Goal: Task Accomplishment & Management: Use online tool/utility

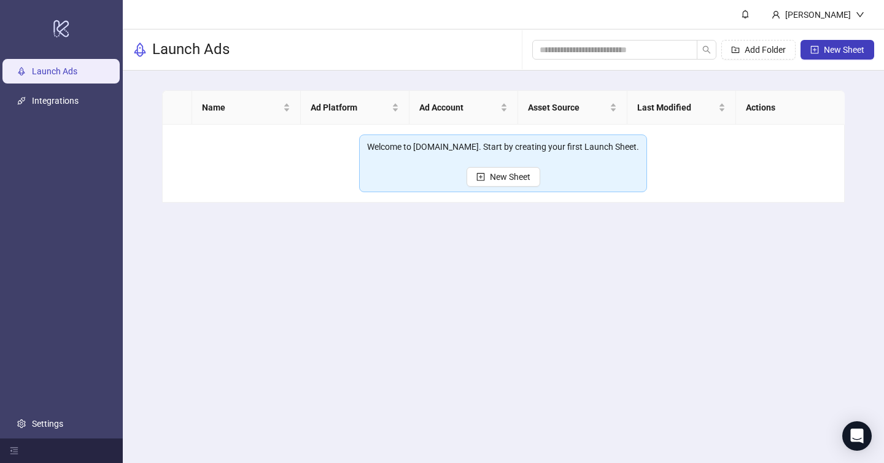
click at [663, 230] on main "[PERSON_NAME] Launch Ads Add Folder New Sheet Name Ad Platform Ad Account Asset…" at bounding box center [504, 231] width 762 height 463
click at [714, 305] on main "[PERSON_NAME] Launch Ads Add Folder New Sheet Name Ad Platform Ad Account Asset…" at bounding box center [504, 231] width 762 height 463
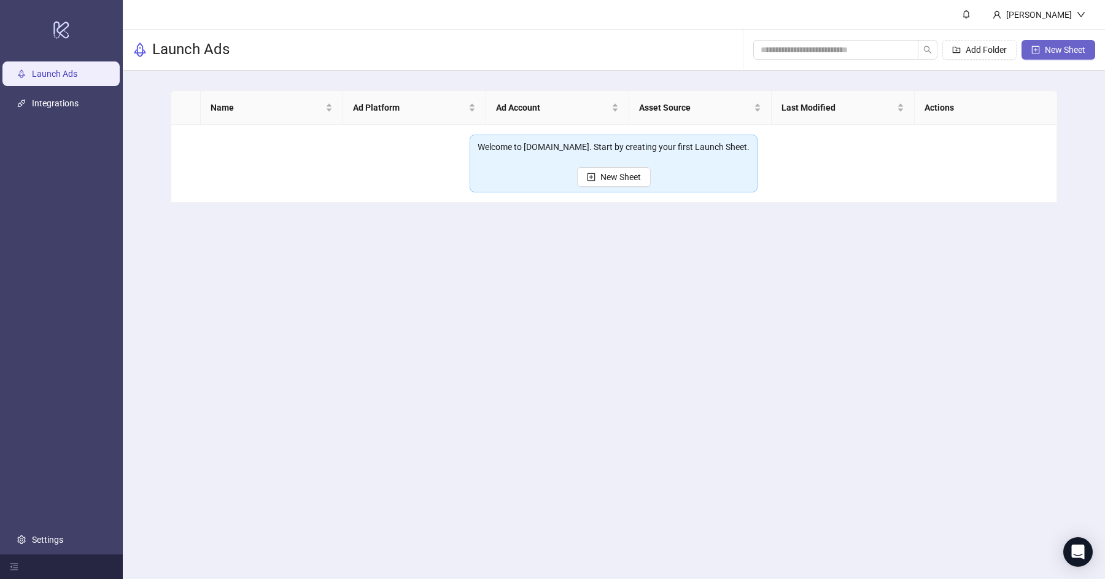
click at [875, 49] on span "New Sheet" at bounding box center [1065, 50] width 41 height 10
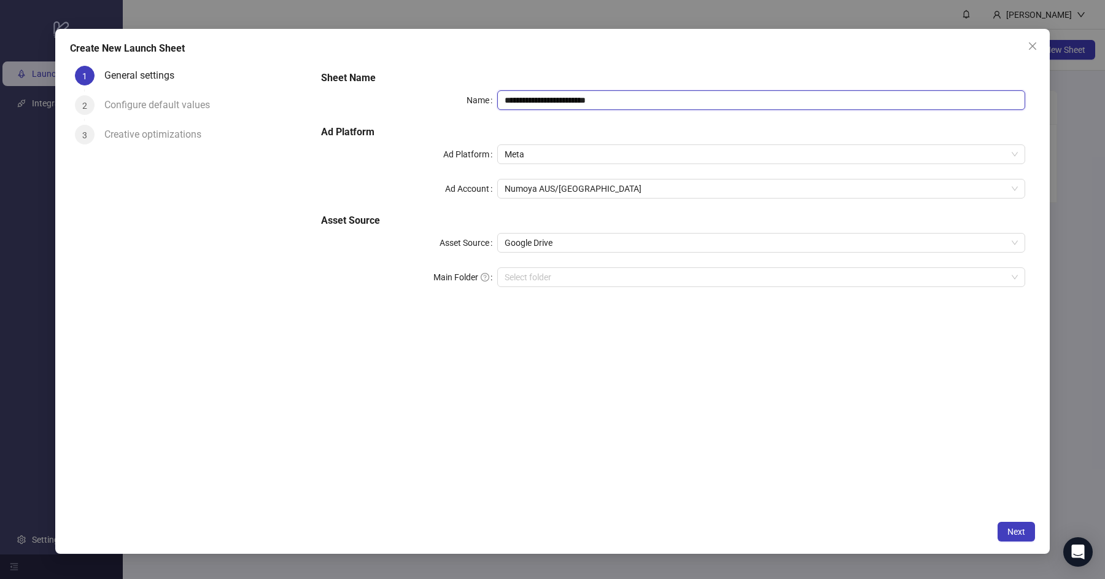
drag, startPoint x: 666, startPoint y: 103, endPoint x: 375, endPoint y: 77, distance: 292.9
click at [361, 73] on div "**********" at bounding box center [673, 186] width 714 height 241
paste input "text"
click at [583, 267] on div "Select folder" at bounding box center [761, 277] width 528 height 20
type input "**********"
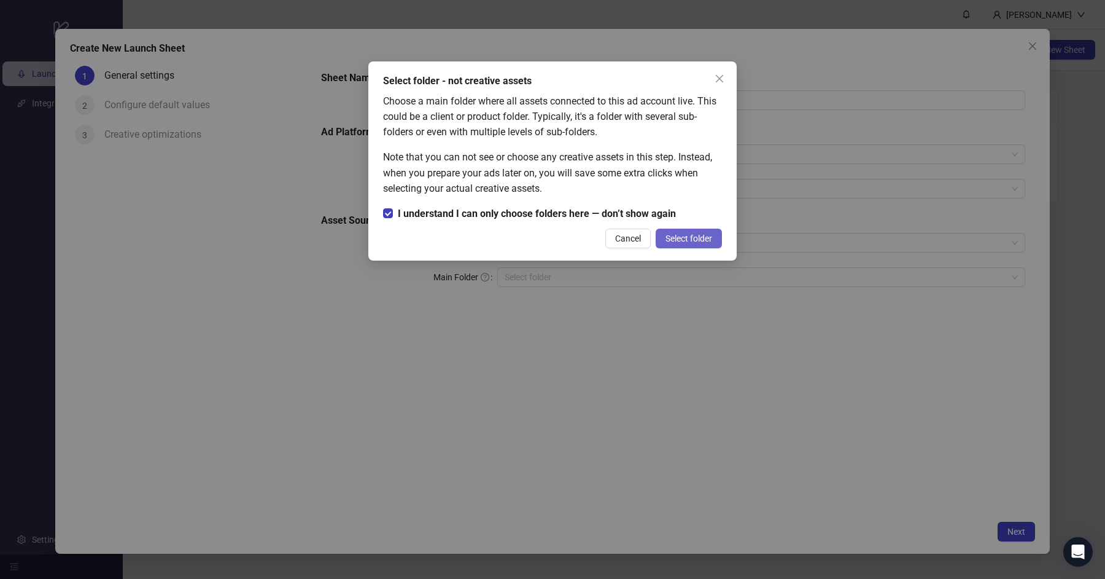
click at [720, 239] on button "Select folder" at bounding box center [689, 238] width 66 height 20
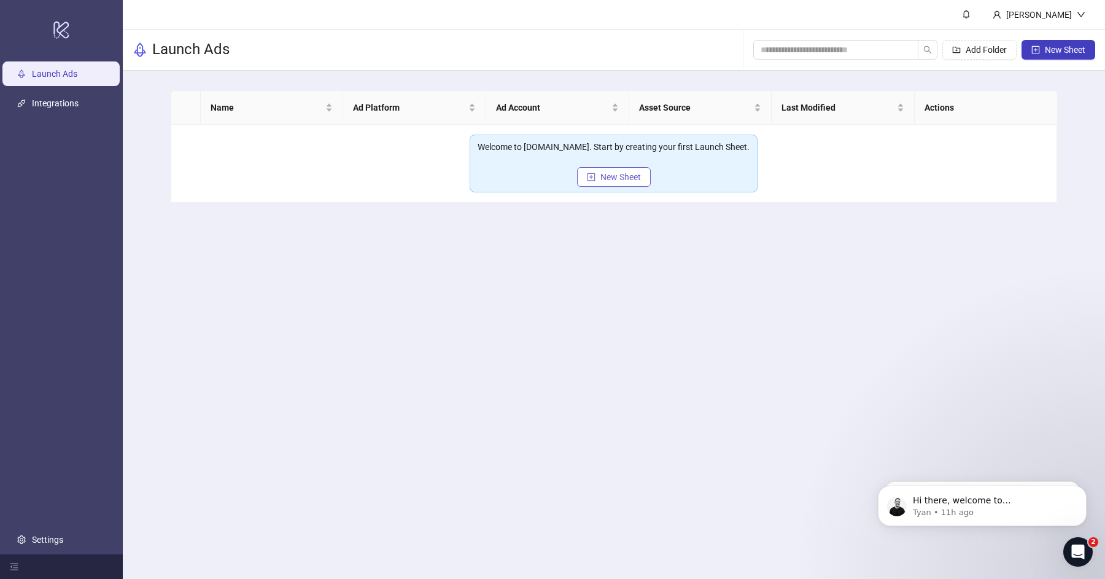
click at [612, 180] on span "New Sheet" at bounding box center [621, 177] width 41 height 10
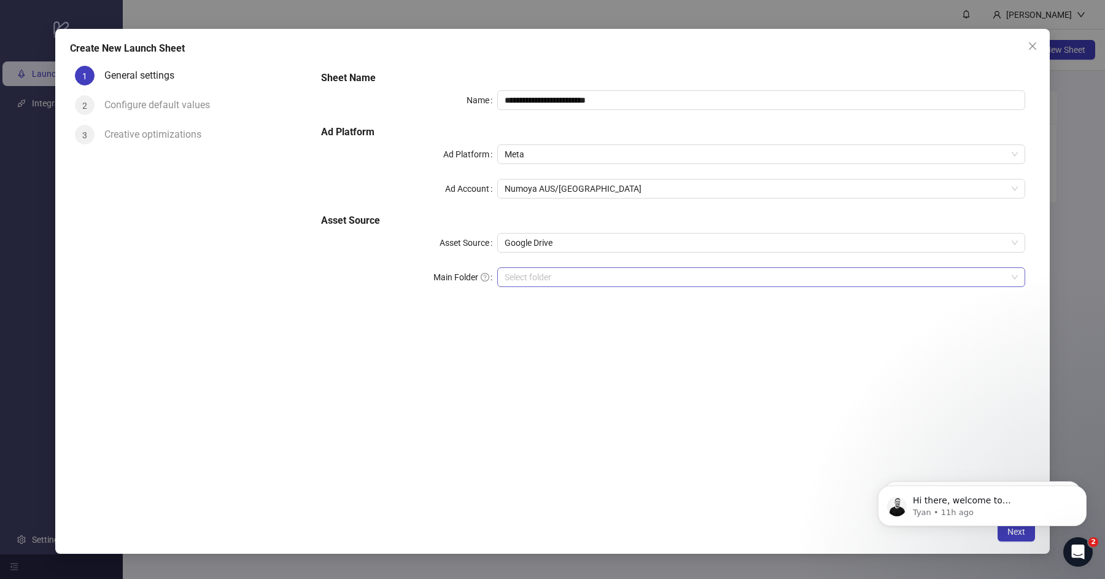
click at [529, 274] on input "Main Folder" at bounding box center [756, 277] width 502 height 18
click at [554, 279] on input "Main Folder" at bounding box center [756, 277] width 502 height 18
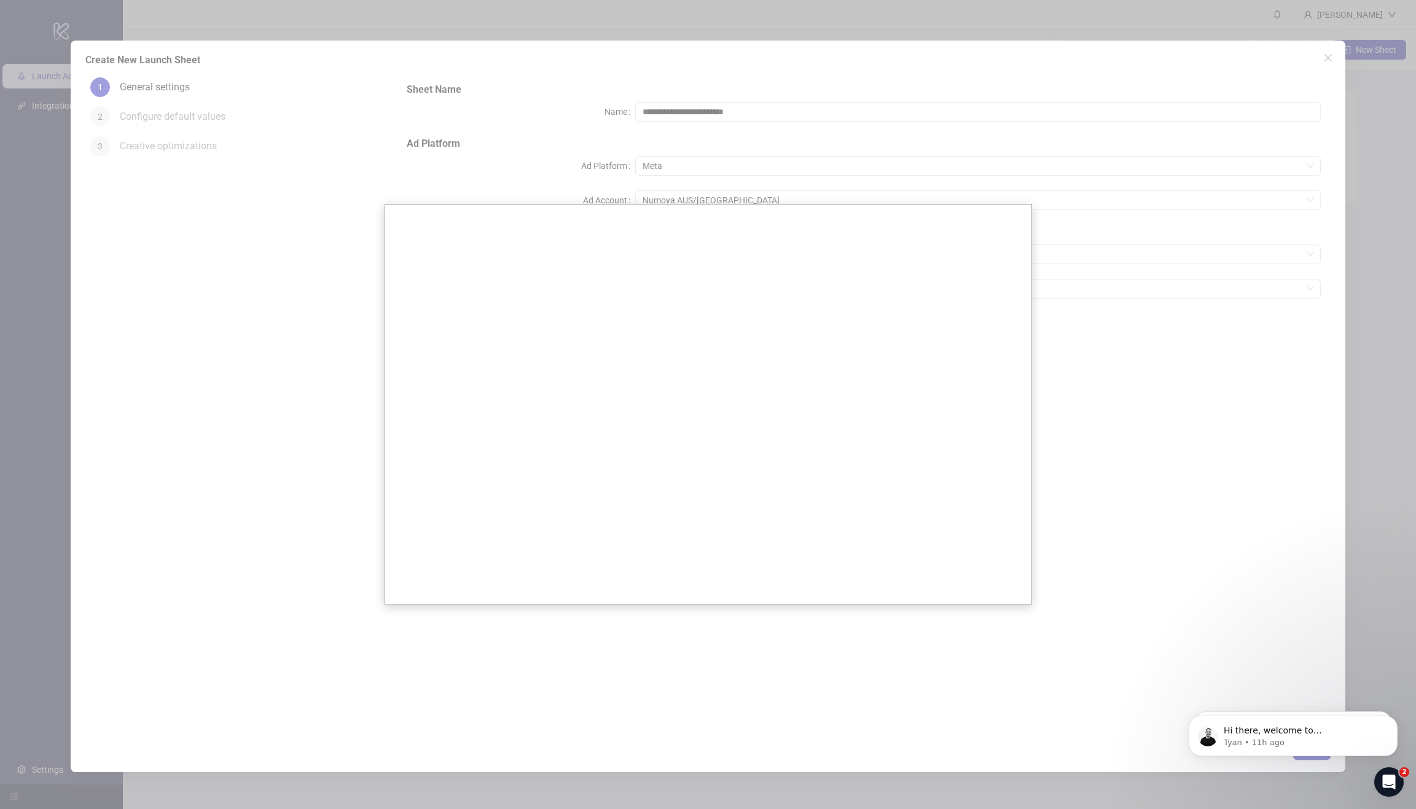
click at [1105, 291] on div at bounding box center [708, 404] width 1416 height 809
click at [1105, 578] on icon "Dismiss notification" at bounding box center [1393, 718] width 7 height 7
click at [1105, 578] on button "Dismiss notification" at bounding box center [1393, 719] width 16 height 16
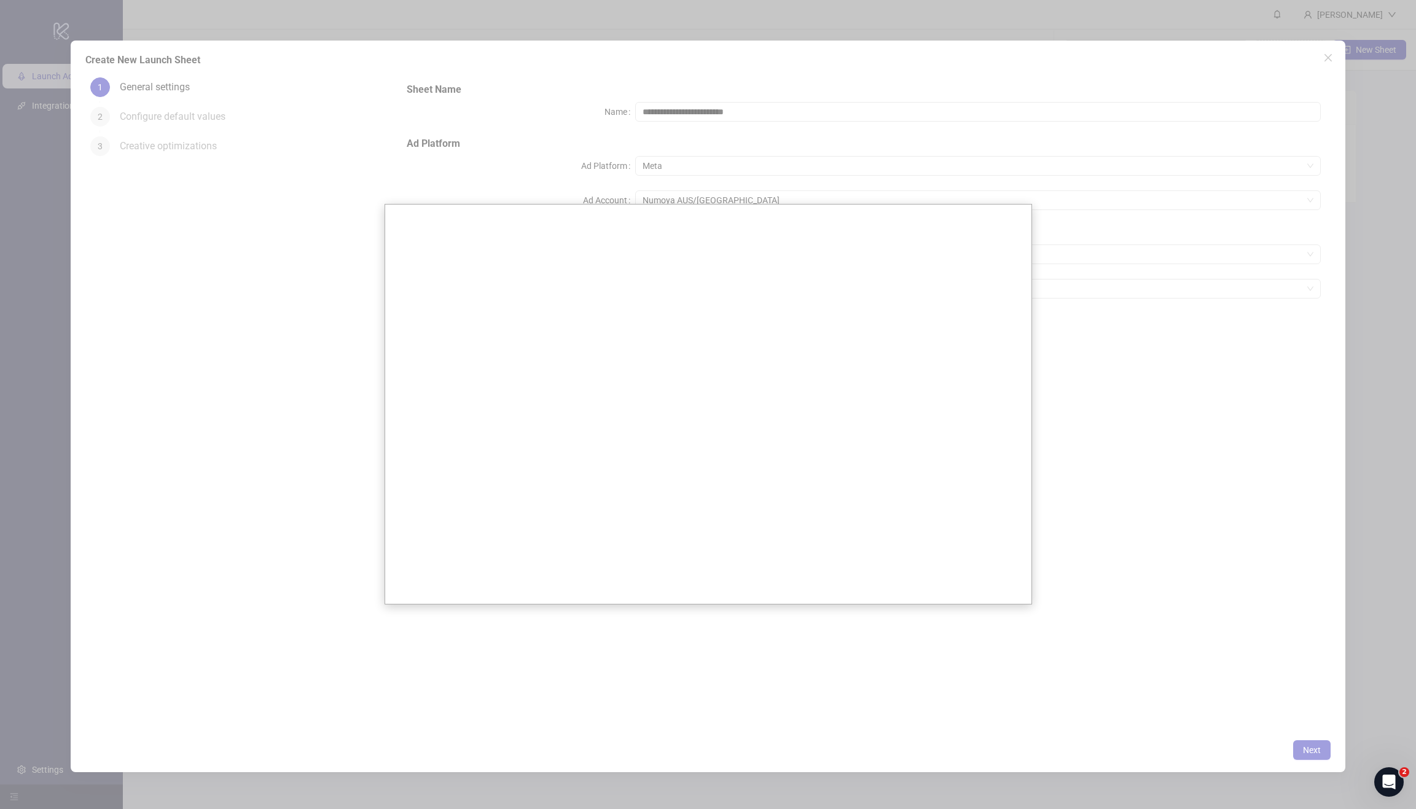
click at [1105, 58] on div at bounding box center [708, 404] width 1416 height 809
